Goal: Task Accomplishment & Management: Manage account settings

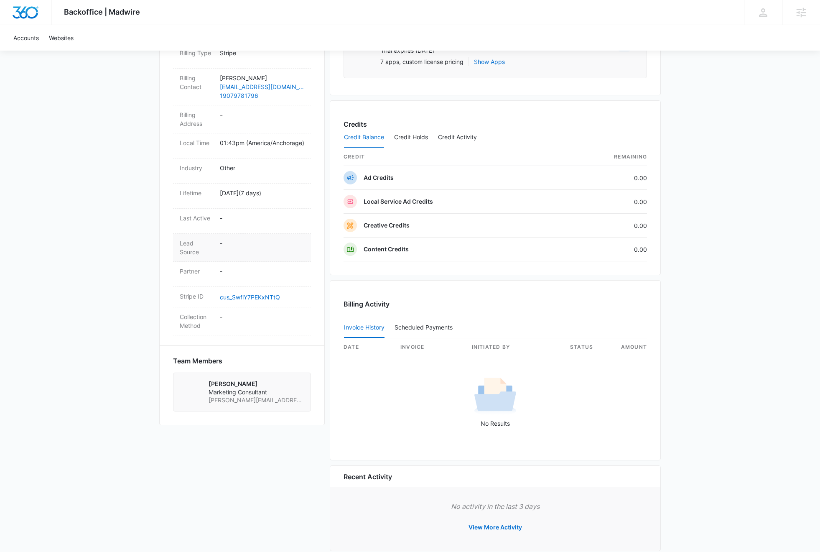
scroll to position [166, 0]
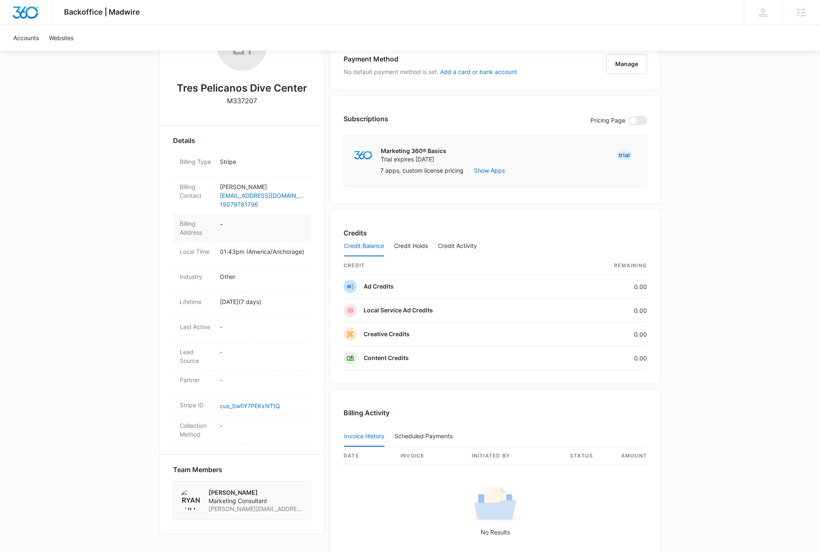
click at [231, 225] on dd "-" at bounding box center [262, 228] width 84 height 18
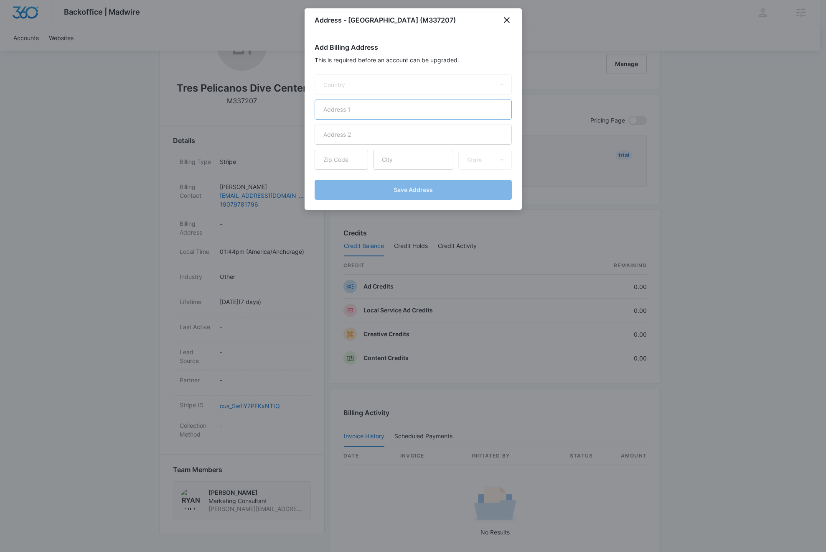
select select "US"
click at [356, 115] on input "text" at bounding box center [413, 109] width 197 height 20
paste input "505 Craig Ave"
type input "505 Craig Ave"
click at [394, 166] on input "text" at bounding box center [413, 160] width 80 height 20
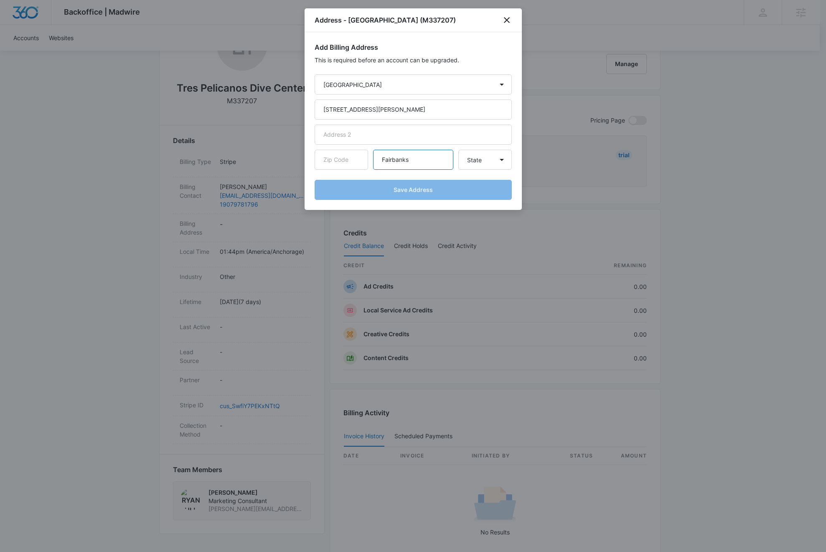
type input "Fairbanks"
select select "AK"
click at [345, 163] on input "text" at bounding box center [341, 160] width 53 height 20
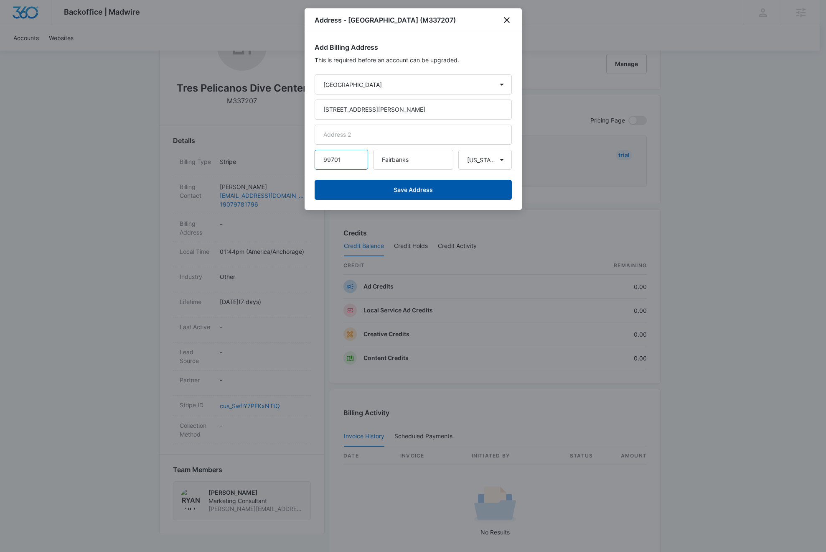
type input "99701"
click at [394, 194] on button "Save Address" at bounding box center [413, 190] width 197 height 20
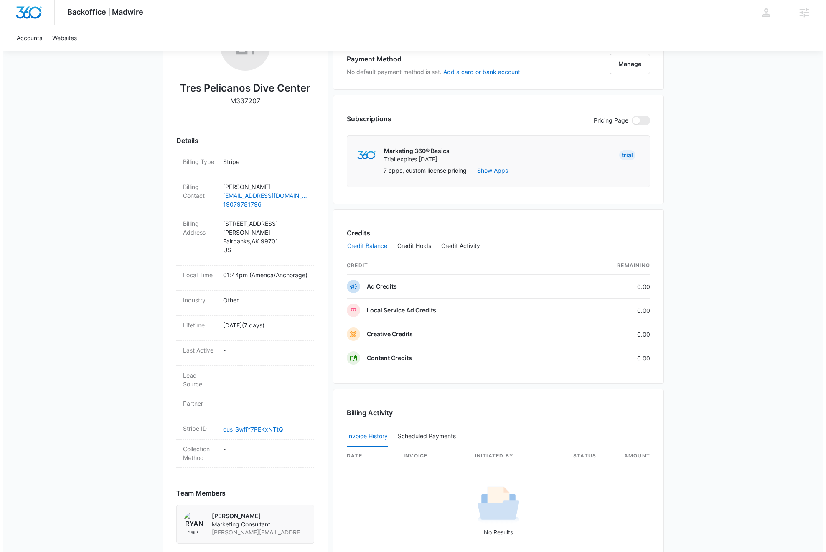
scroll to position [101, 0]
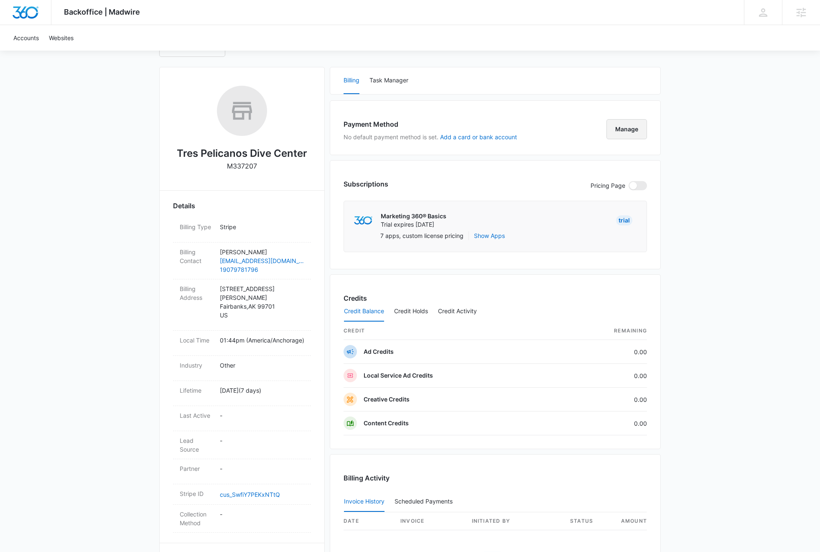
click at [629, 131] on button "Manage" at bounding box center [626, 129] width 41 height 20
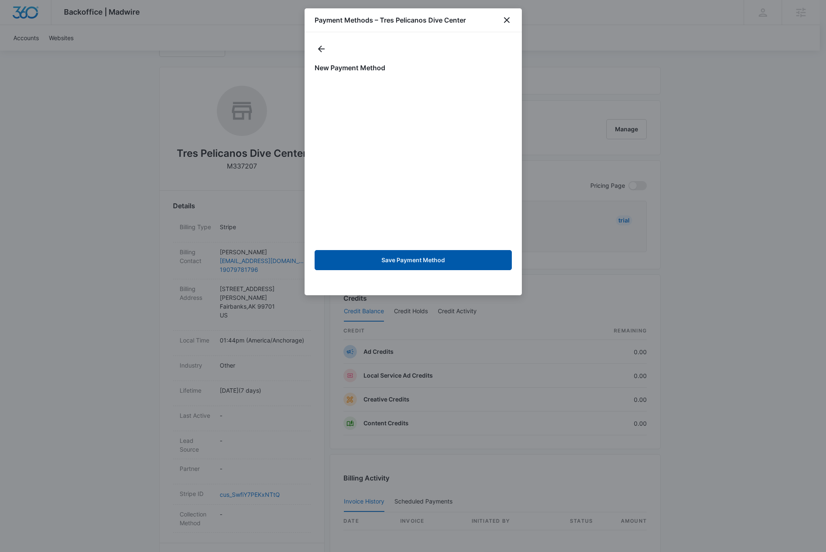
click at [444, 257] on button "Save Payment Method" at bounding box center [413, 260] width 197 height 20
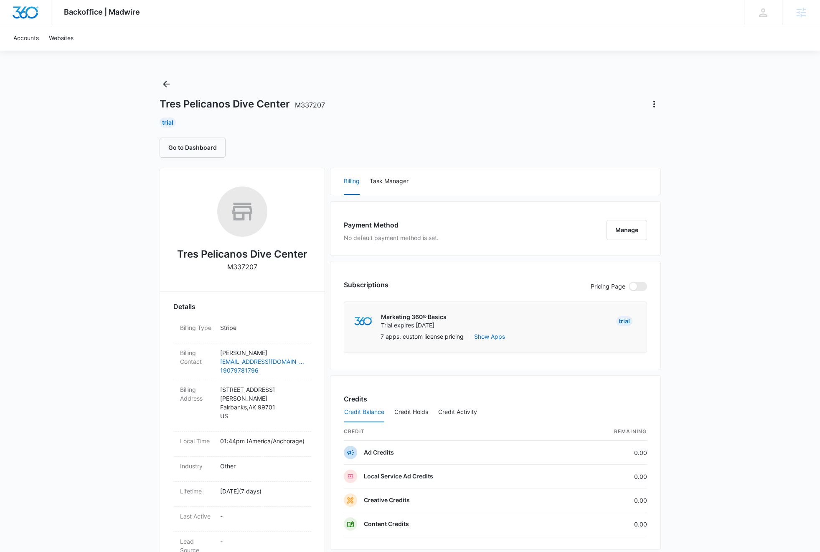
click at [24, 13] on img "Dashboard" at bounding box center [25, 12] width 27 height 13
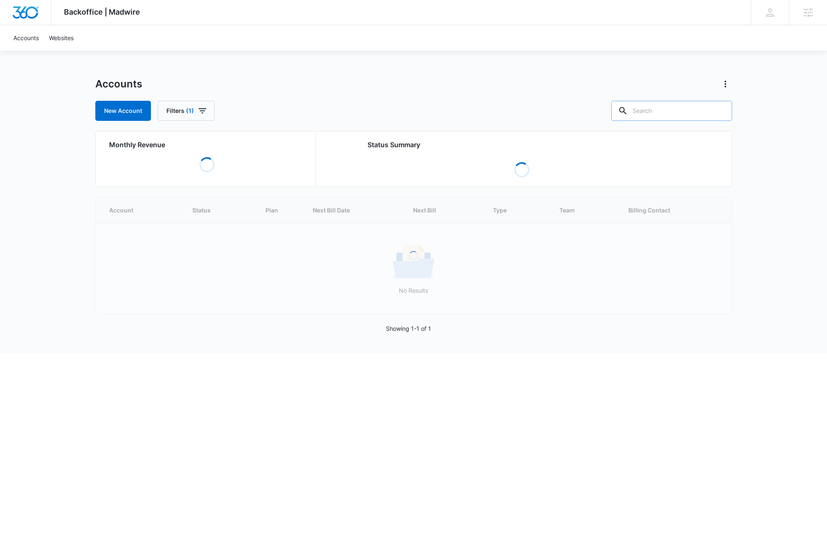
click at [689, 116] on input "text" at bounding box center [671, 111] width 121 height 20
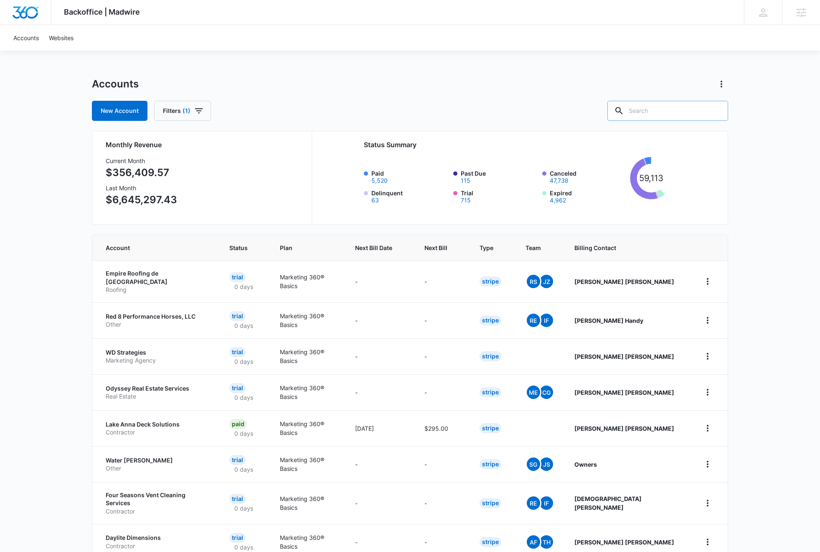
click at [663, 112] on input "text" at bounding box center [668, 111] width 121 height 20
type input "gvi preschools"
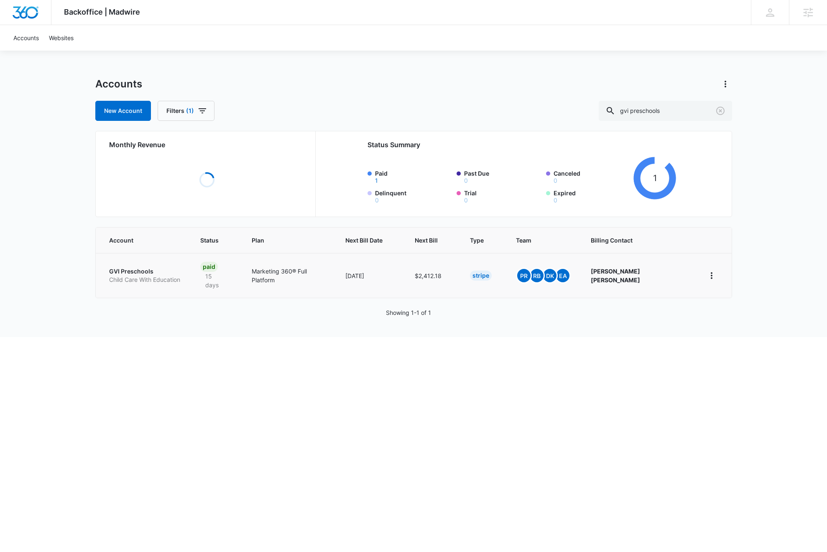
click at [132, 267] on p "GVI Preschools" at bounding box center [144, 271] width 71 height 8
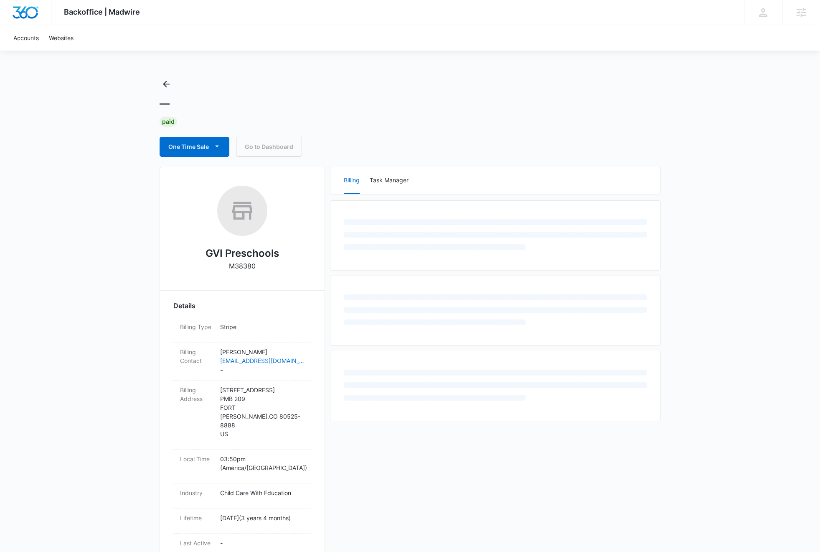
click at [240, 265] on p "M38380" at bounding box center [242, 266] width 27 height 10
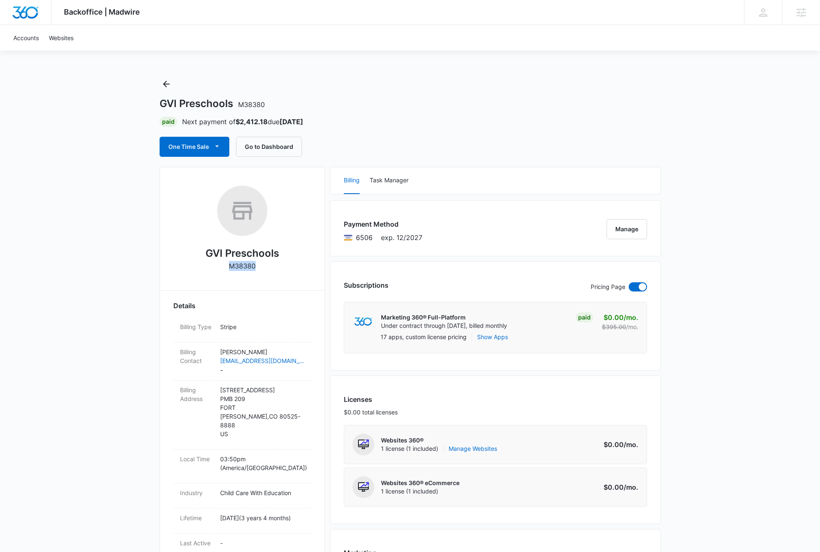
copy p "M38380"
click at [257, 147] on button "Go to Dashboard" at bounding box center [269, 147] width 66 height 20
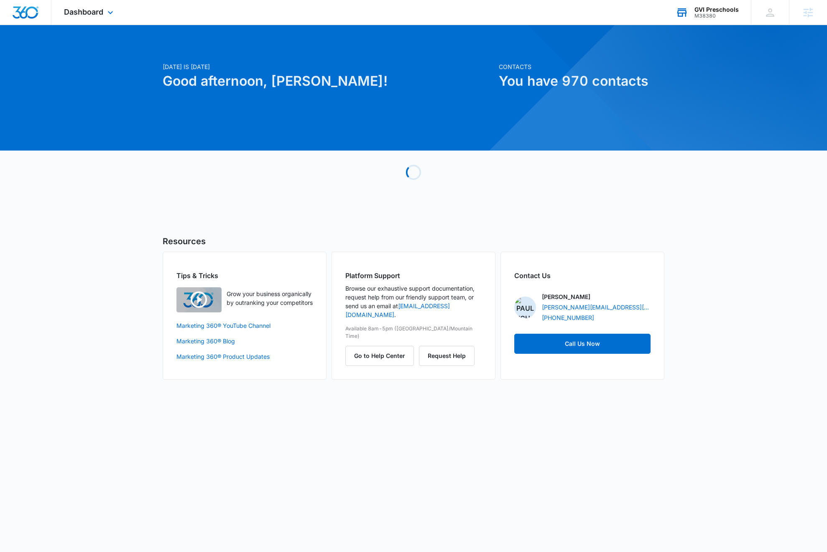
click at [710, 15] on div "M38380" at bounding box center [716, 16] width 44 height 6
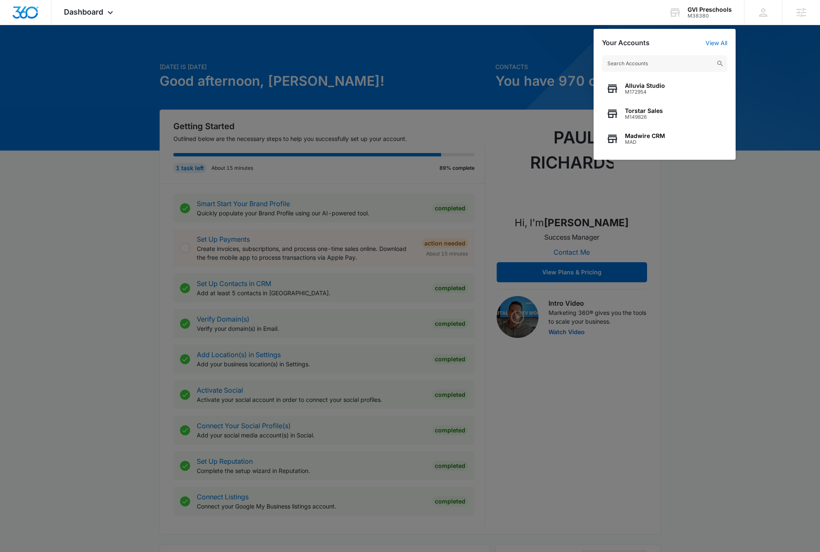
drag, startPoint x: 460, startPoint y: 62, endPoint x: 362, endPoint y: 52, distance: 98.7
click at [459, 62] on div at bounding box center [410, 276] width 820 height 552
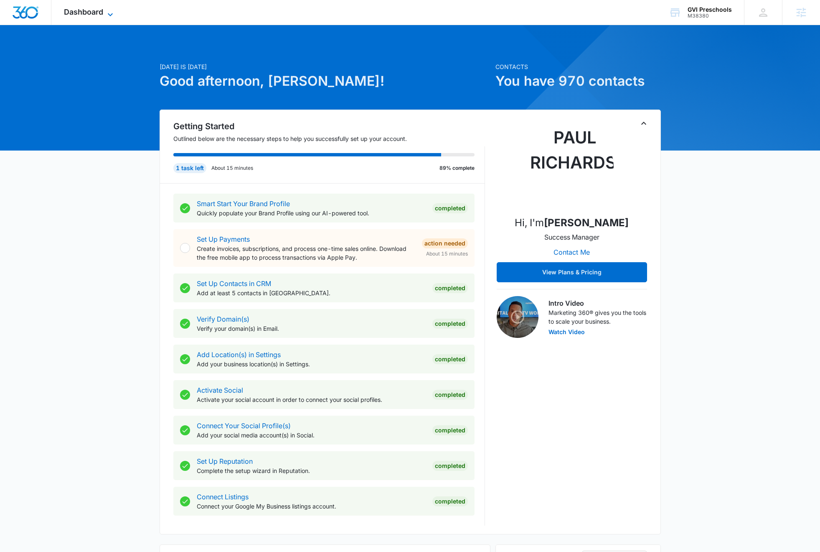
click at [87, 9] on span "Dashboard" at bounding box center [83, 12] width 39 height 9
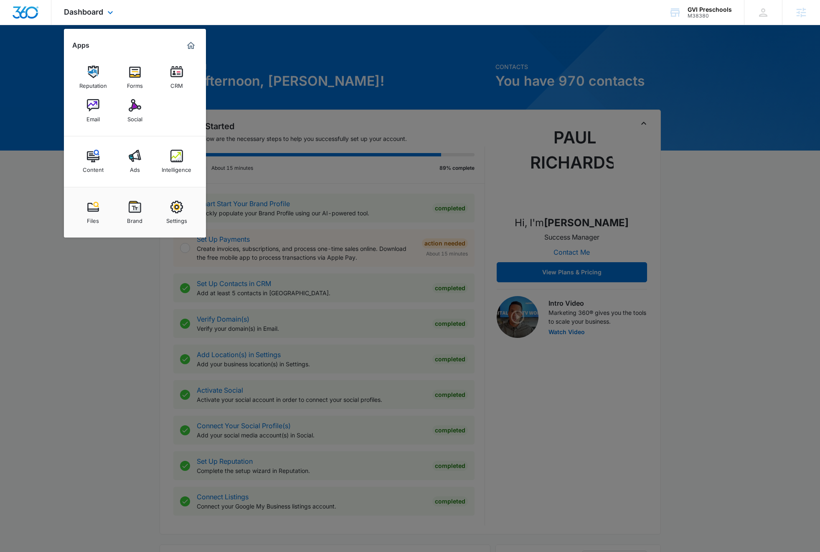
click at [21, 15] on img "Dashboard" at bounding box center [25, 12] width 27 height 13
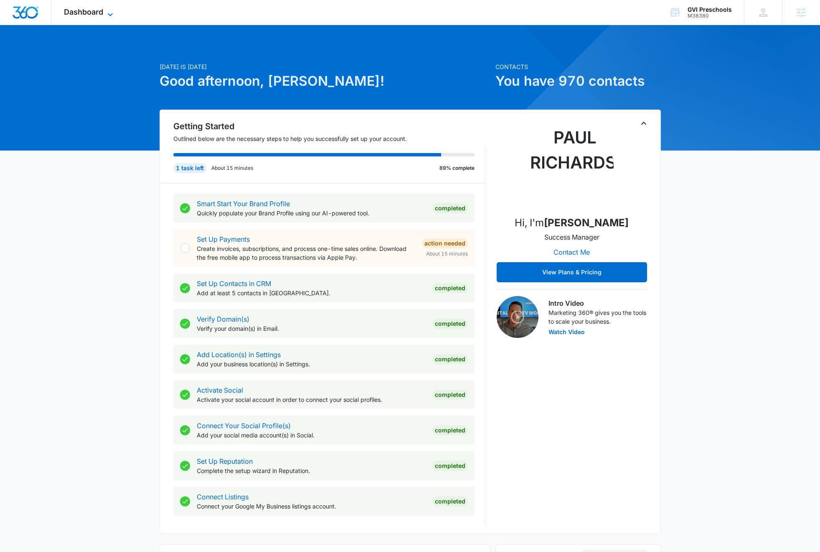
click at [74, 10] on span "Dashboard" at bounding box center [83, 12] width 39 height 9
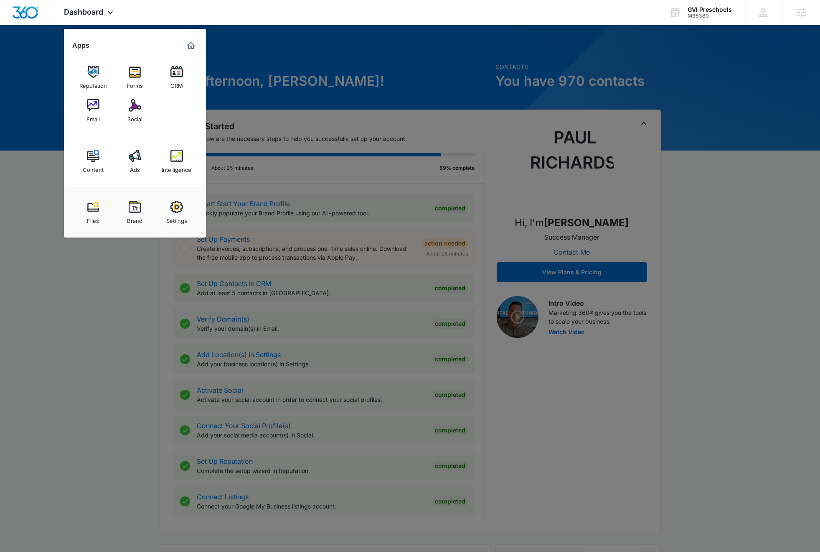
drag, startPoint x: 174, startPoint y: 206, endPoint x: 185, endPoint y: 204, distance: 11.0
click at [174, 206] on img at bounding box center [177, 207] width 13 height 13
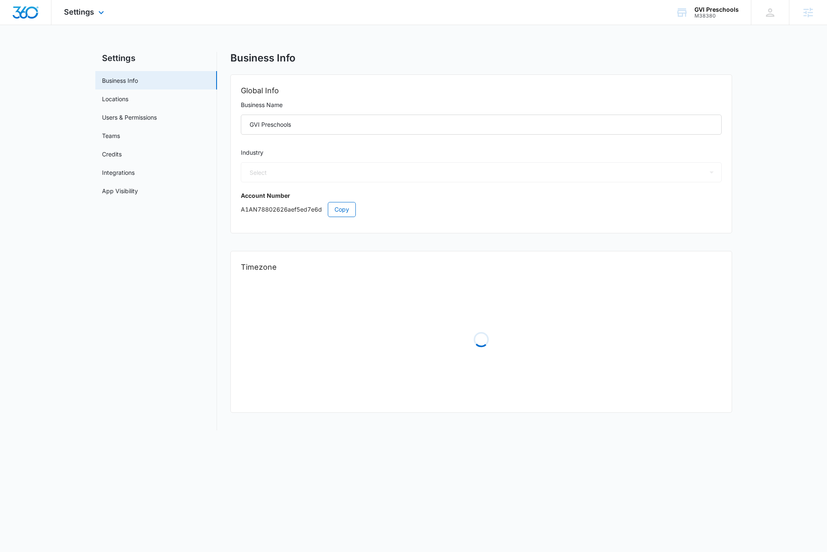
select select "26"
select select "US"
select select "America/[GEOGRAPHIC_DATA]"
click at [283, 209] on p "A1AN78802626aef5ed7e6d Copy" at bounding box center [481, 209] width 481 height 15
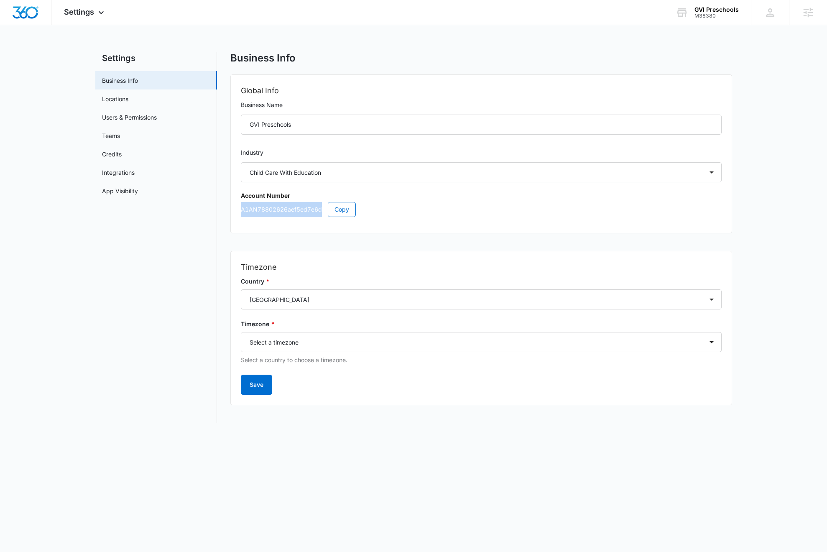
click at [283, 209] on p "A1AN78802626aef5ed7e6d Copy" at bounding box center [481, 209] width 481 height 15
click at [348, 210] on span "Copy" at bounding box center [341, 209] width 15 height 9
